Goal: Information Seeking & Learning: Understand process/instructions

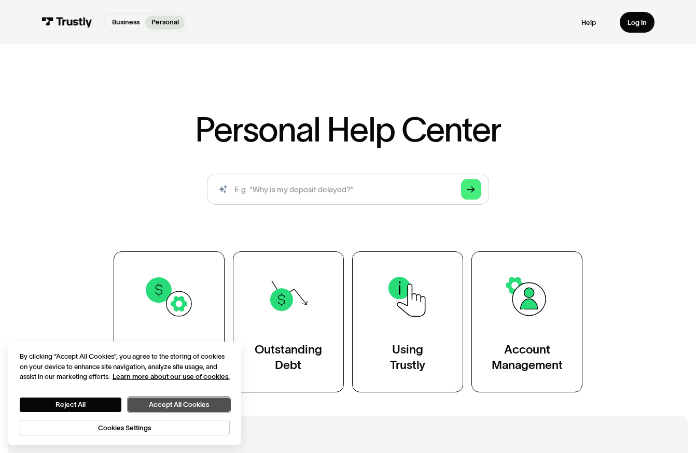
click at [153, 404] on button "Accept All Cookies" at bounding box center [179, 405] width 102 height 15
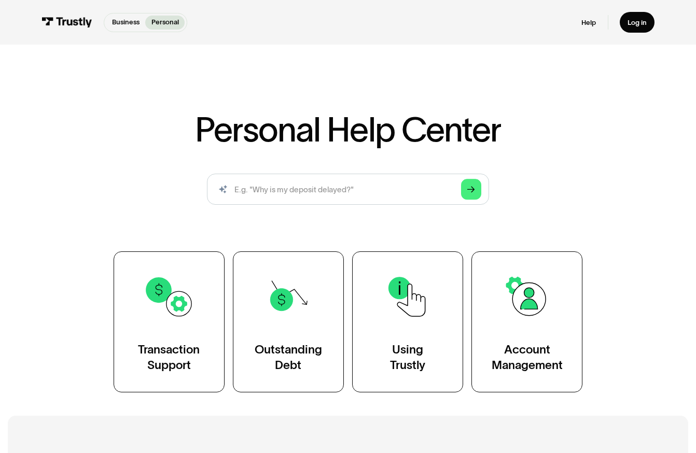
click at [291, 408] on div "Personal Help Center AI-powered search ( 1 / 4 ) Type your question and our sma…" at bounding box center [348, 203] width 696 height 409
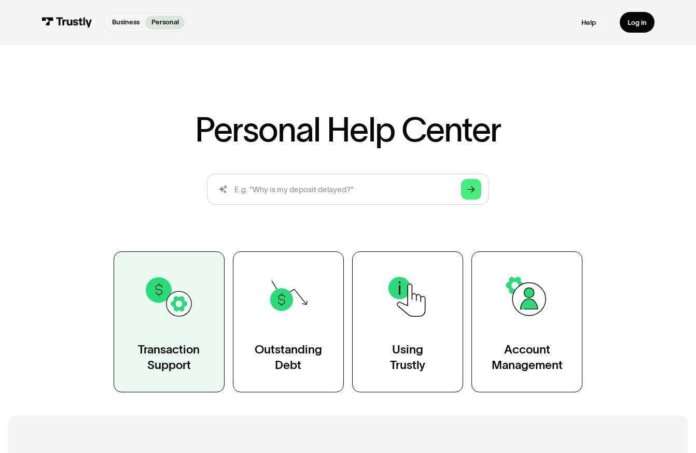
click at [140, 340] on link "Transaction Support" at bounding box center [169, 322] width 111 height 141
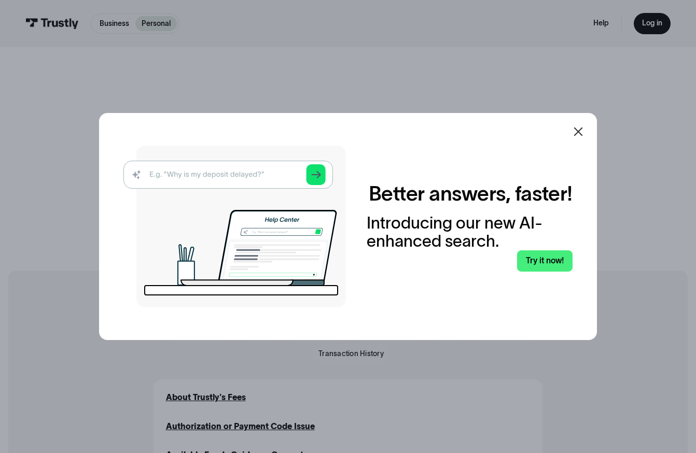
click at [581, 128] on icon at bounding box center [578, 132] width 12 height 12
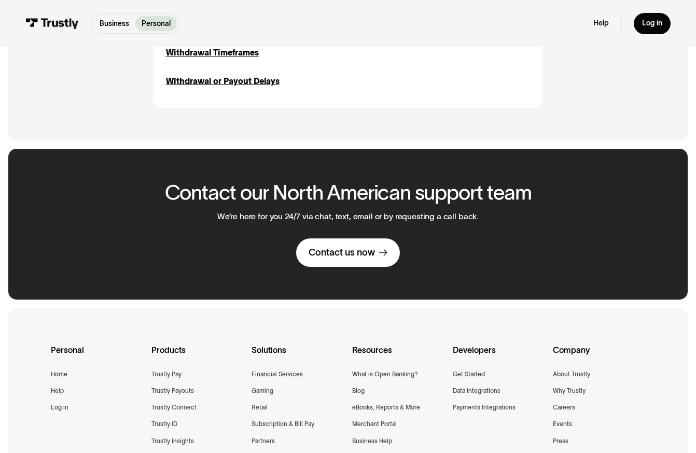
scroll to position [1530, 0]
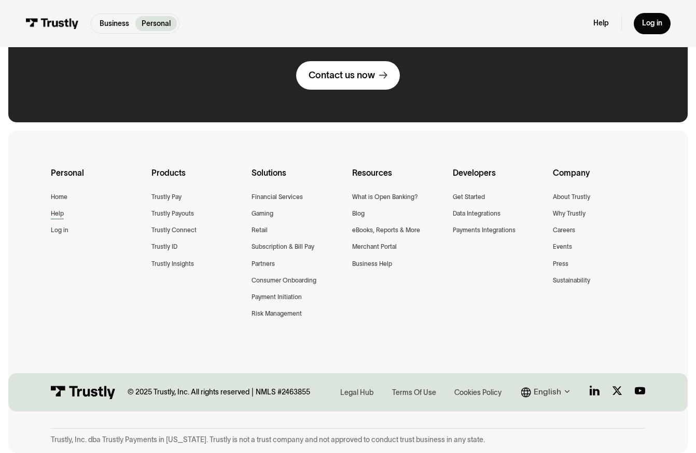
click at [58, 211] on div "Help" at bounding box center [57, 214] width 13 height 10
